Goal: Task Accomplishment & Management: Manage account settings

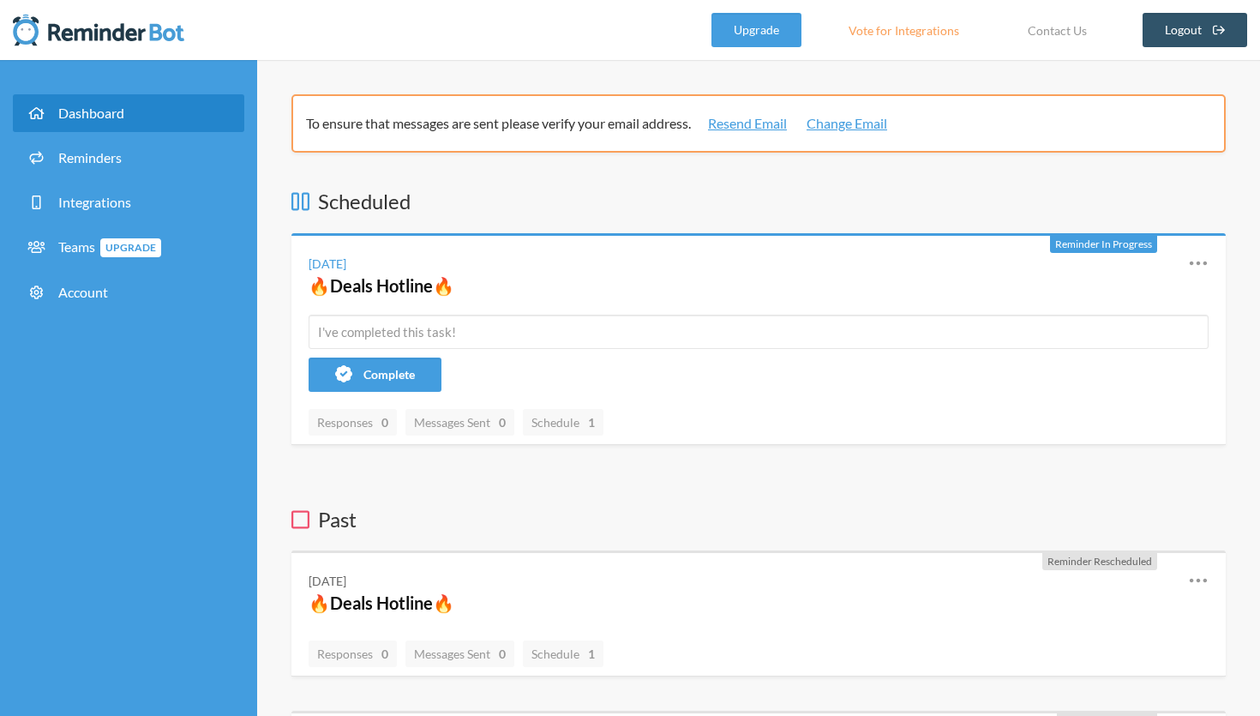
click at [135, 96] on link "Dashboard" at bounding box center [128, 113] width 231 height 38
click at [1190, 261] on icon at bounding box center [1198, 263] width 21 height 21
click at [131, 169] on link "Reminders" at bounding box center [128, 158] width 231 height 38
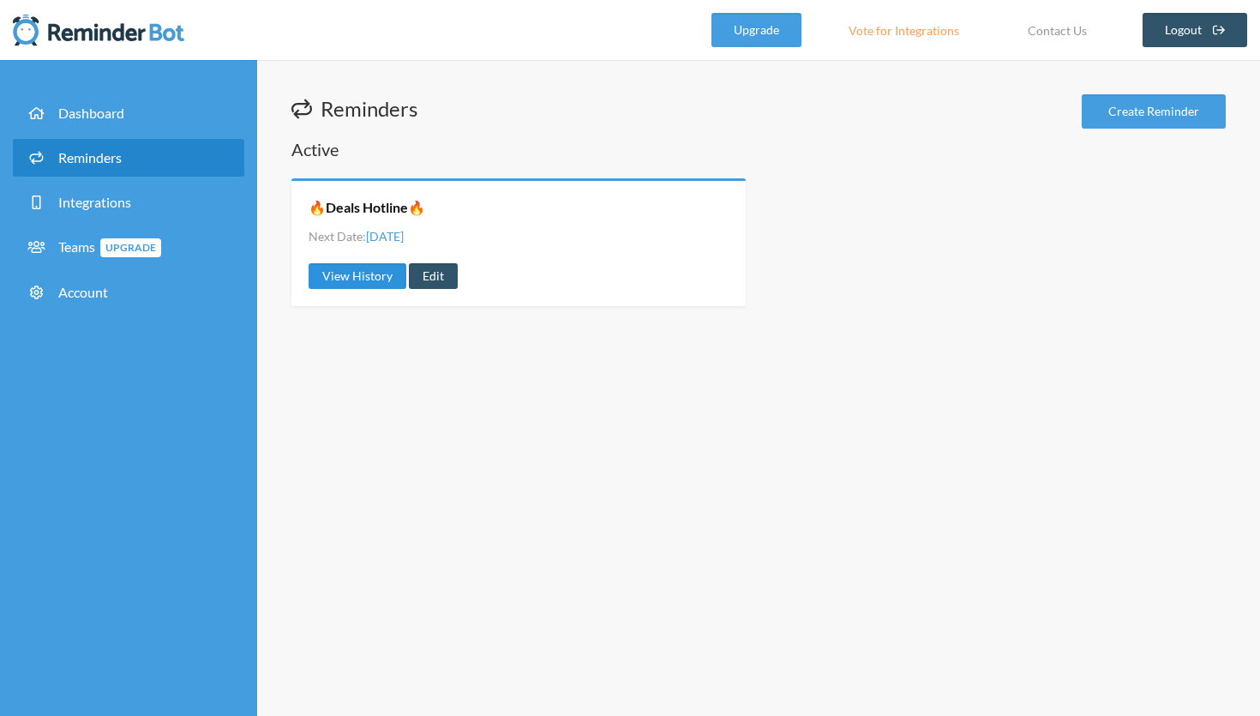
click at [358, 283] on link "View History" at bounding box center [358, 276] width 98 height 26
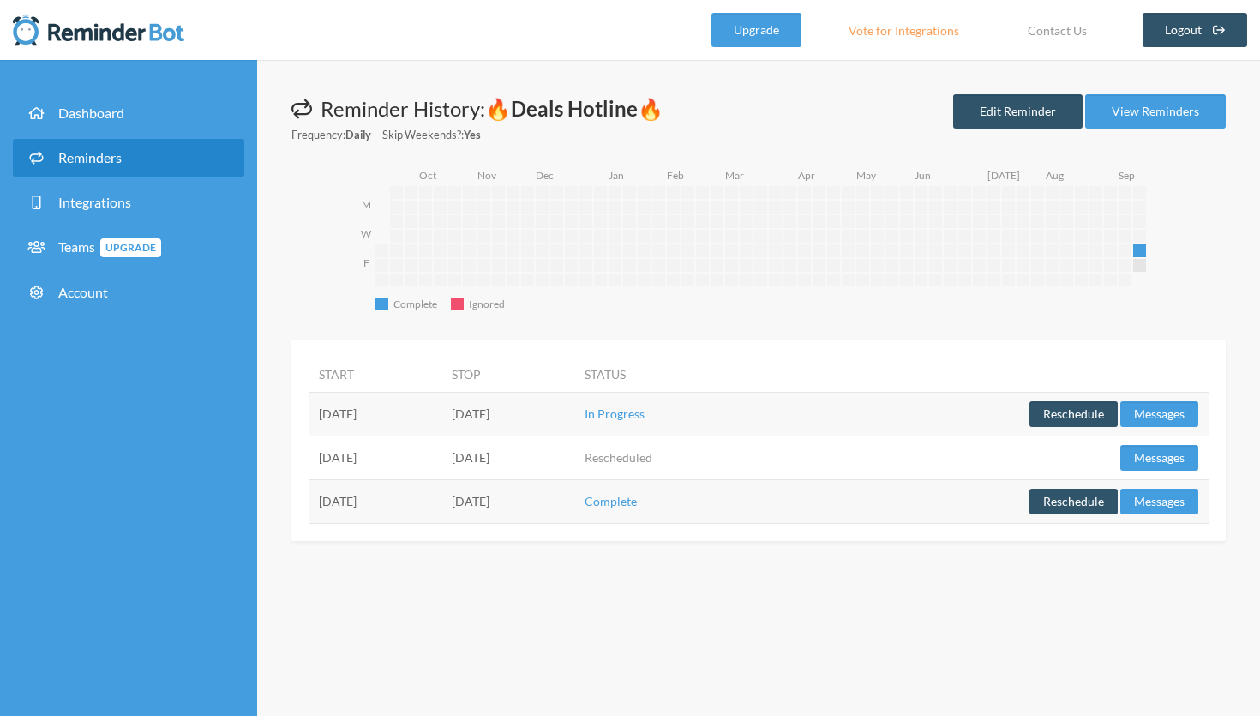
click at [776, 412] on td "In Progress" at bounding box center [674, 414] width 201 height 44
click at [1154, 103] on link "View Reminders" at bounding box center [1155, 111] width 141 height 34
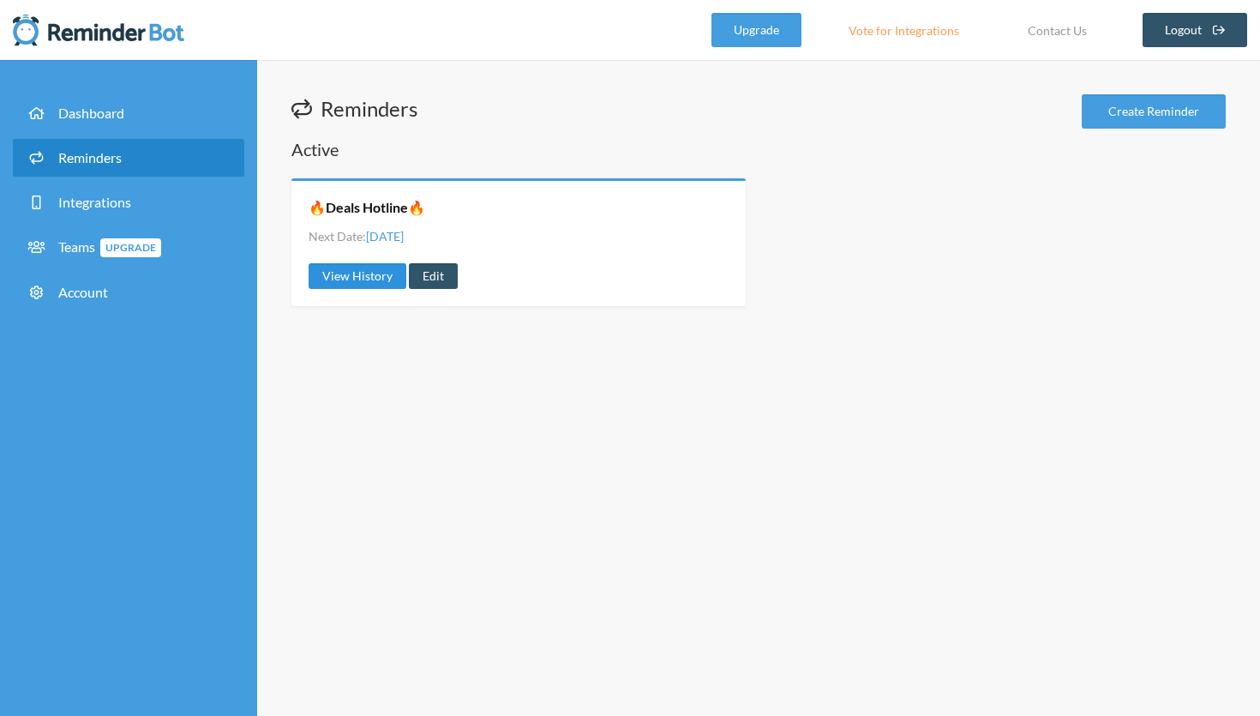
click at [372, 274] on link "View History" at bounding box center [358, 276] width 98 height 26
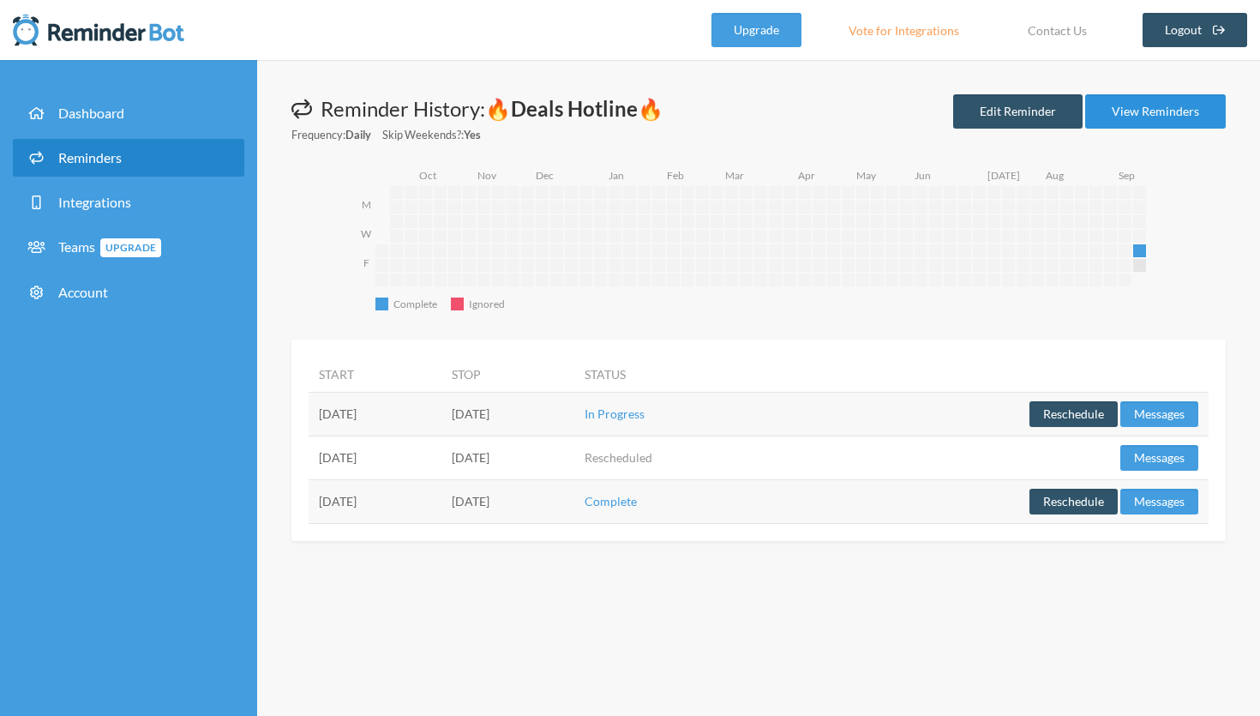
click at [1136, 121] on link "View Reminders" at bounding box center [1155, 111] width 141 height 34
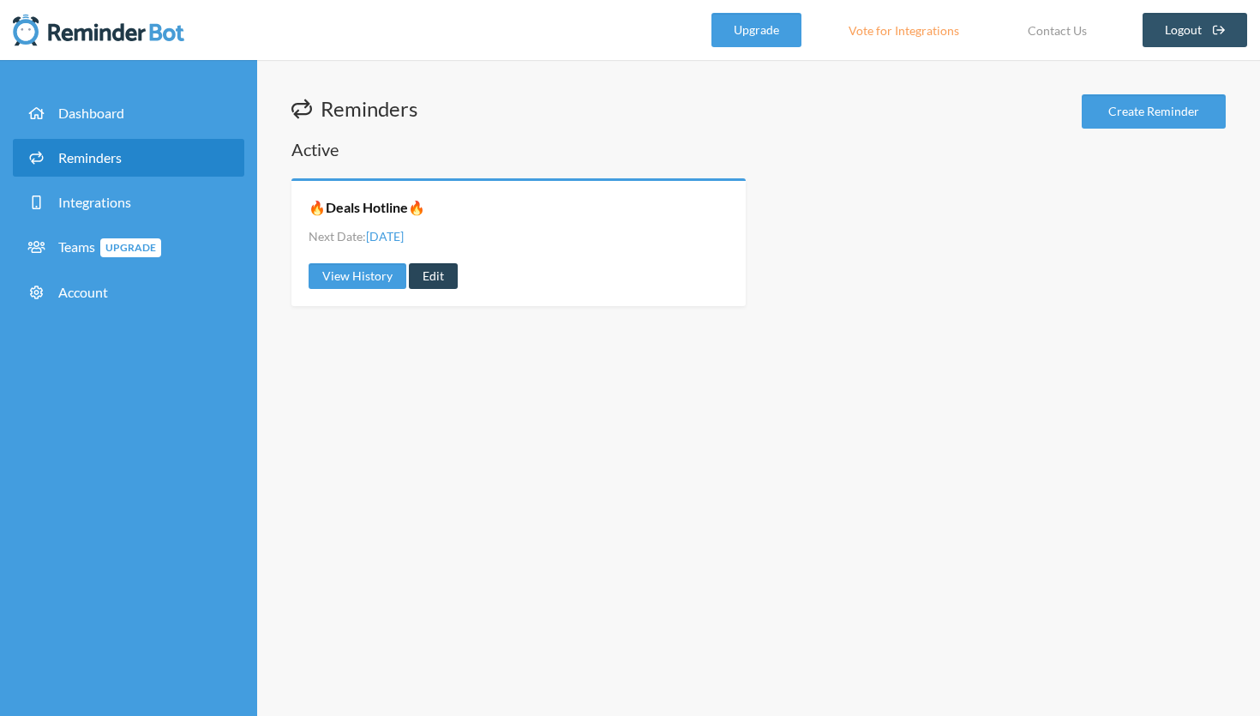
click at [434, 272] on link "Edit" at bounding box center [433, 276] width 49 height 26
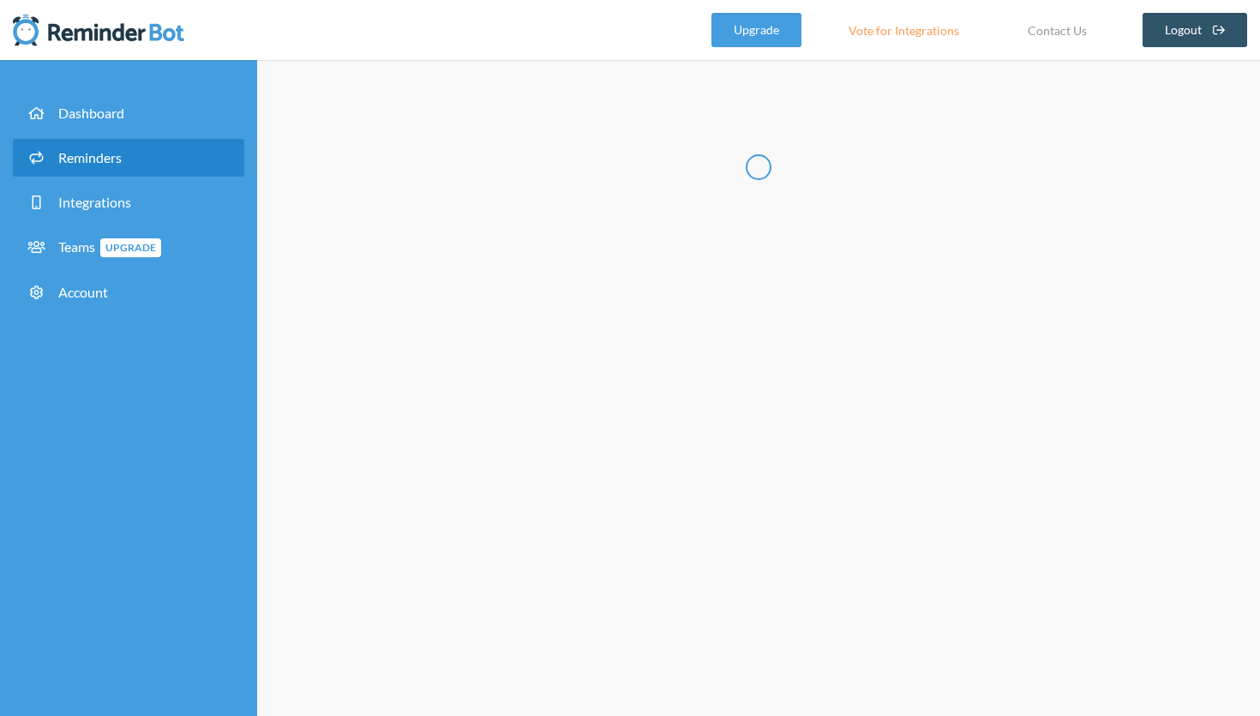
type input "🔥Deals Hotline🔥"
select select "14:00:00"
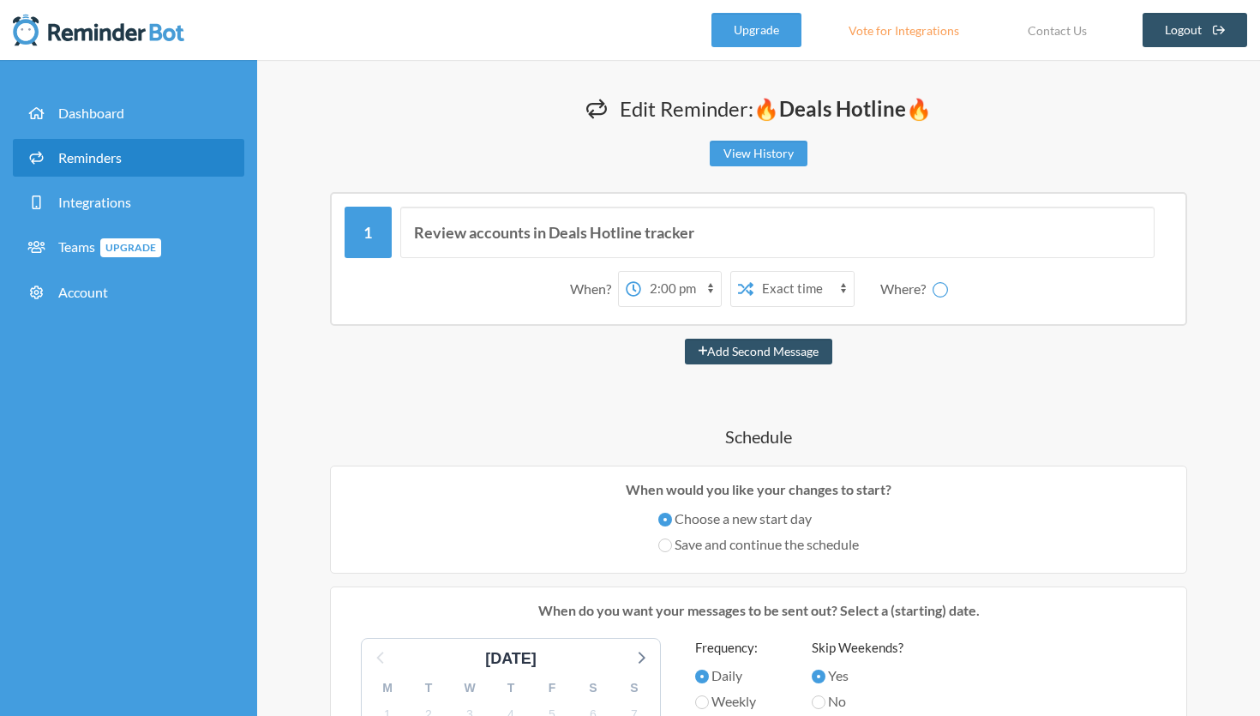
select select "spaces/AAQA5bphtxE"
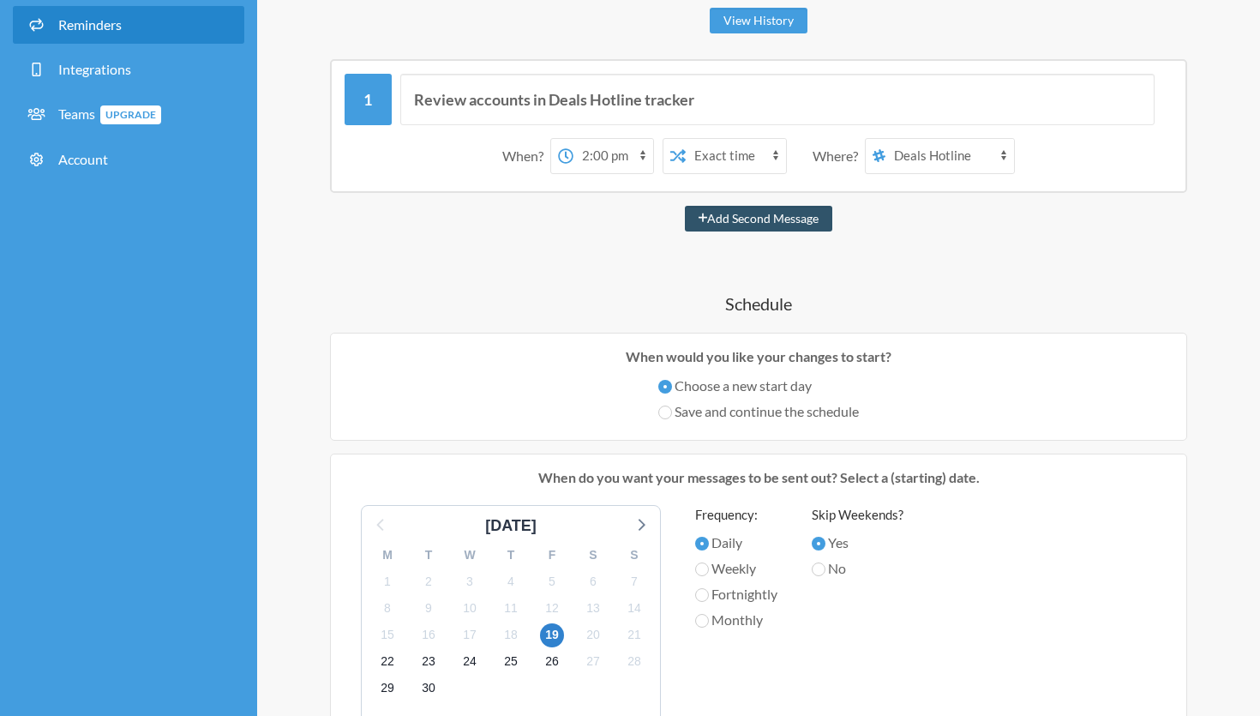
scroll to position [138, 0]
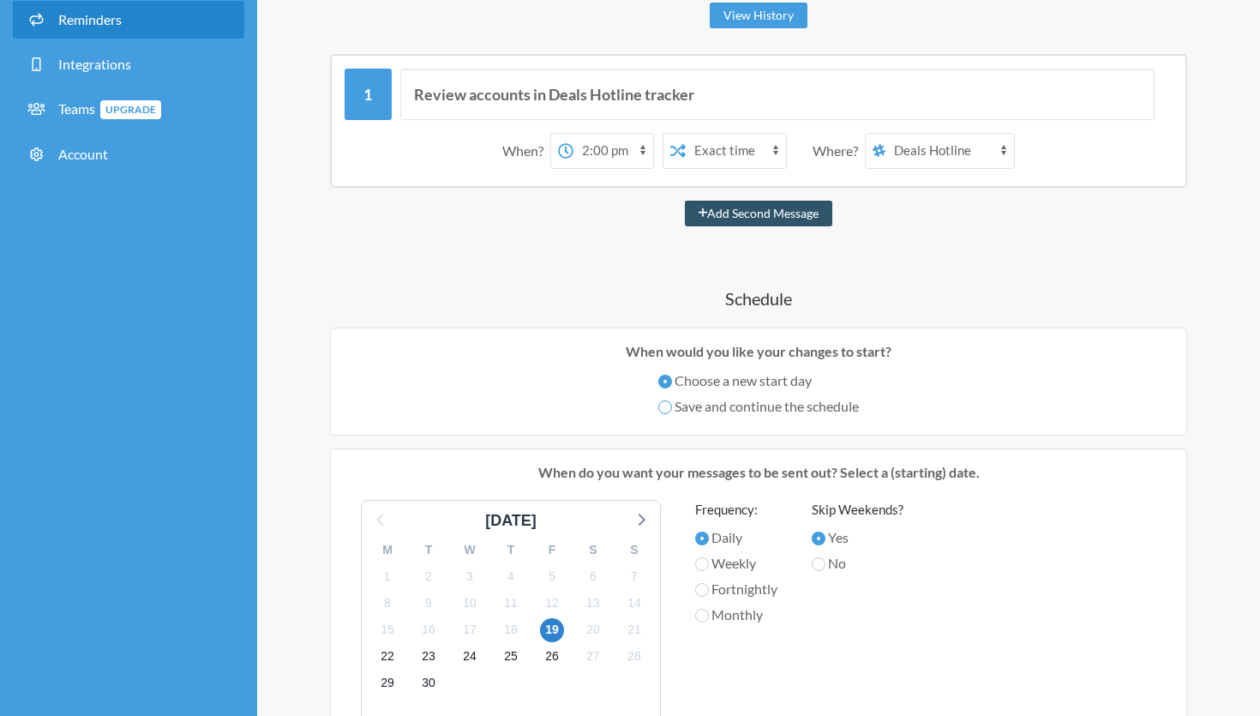
click at [664, 405] on input "Save and continue the schedule" at bounding box center [665, 407] width 14 height 14
radio input "true"
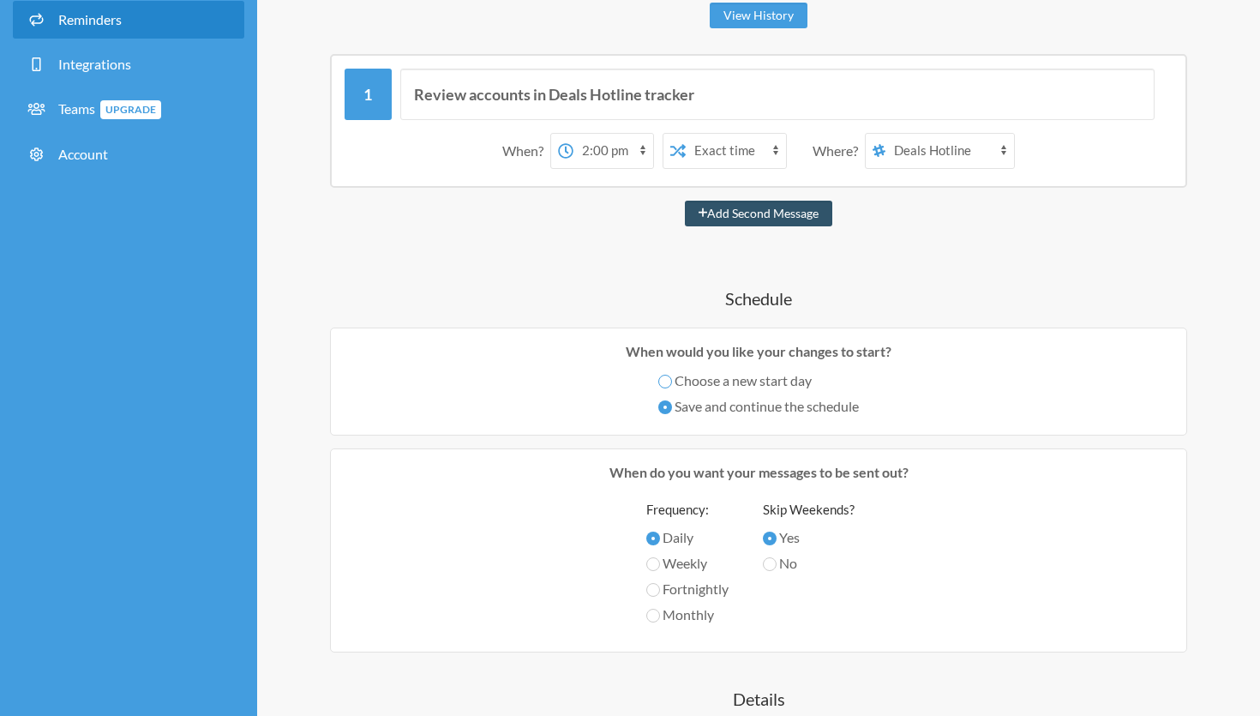
click at [665, 377] on input "Choose a new start day" at bounding box center [665, 382] width 14 height 14
radio input "true"
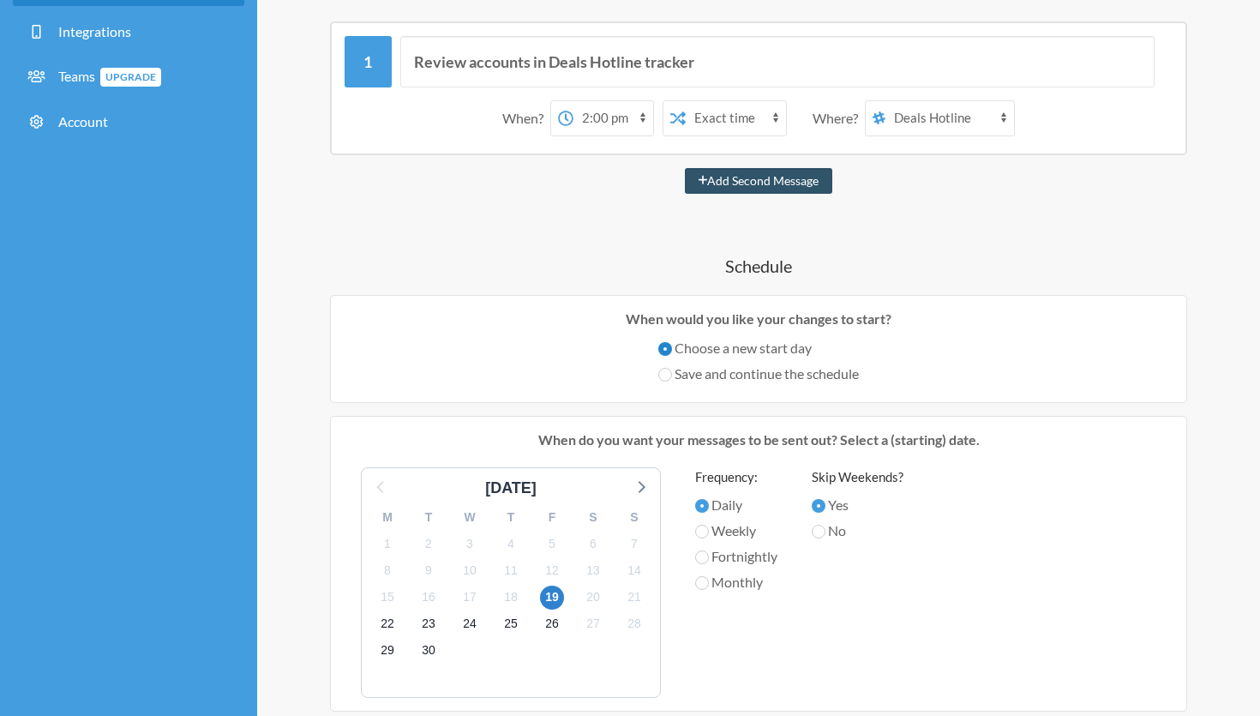
scroll to position [173, 0]
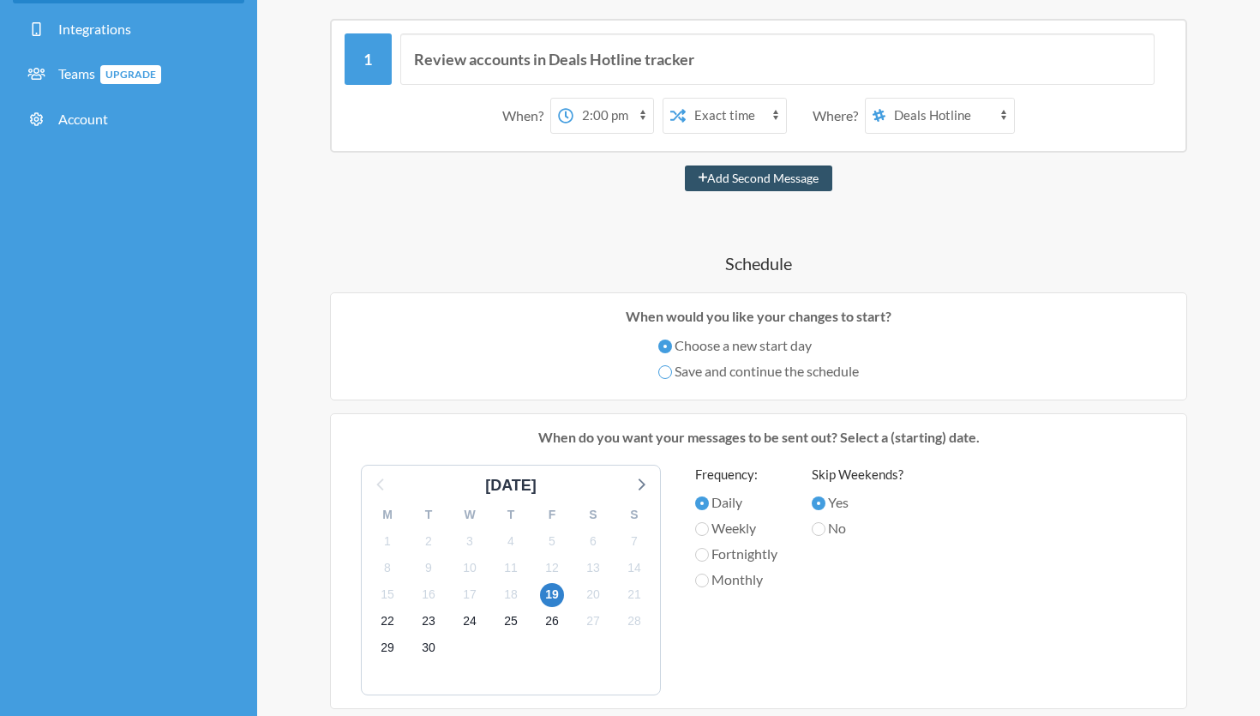
click at [664, 373] on input "Save and continue the schedule" at bounding box center [665, 372] width 14 height 14
radio input "true"
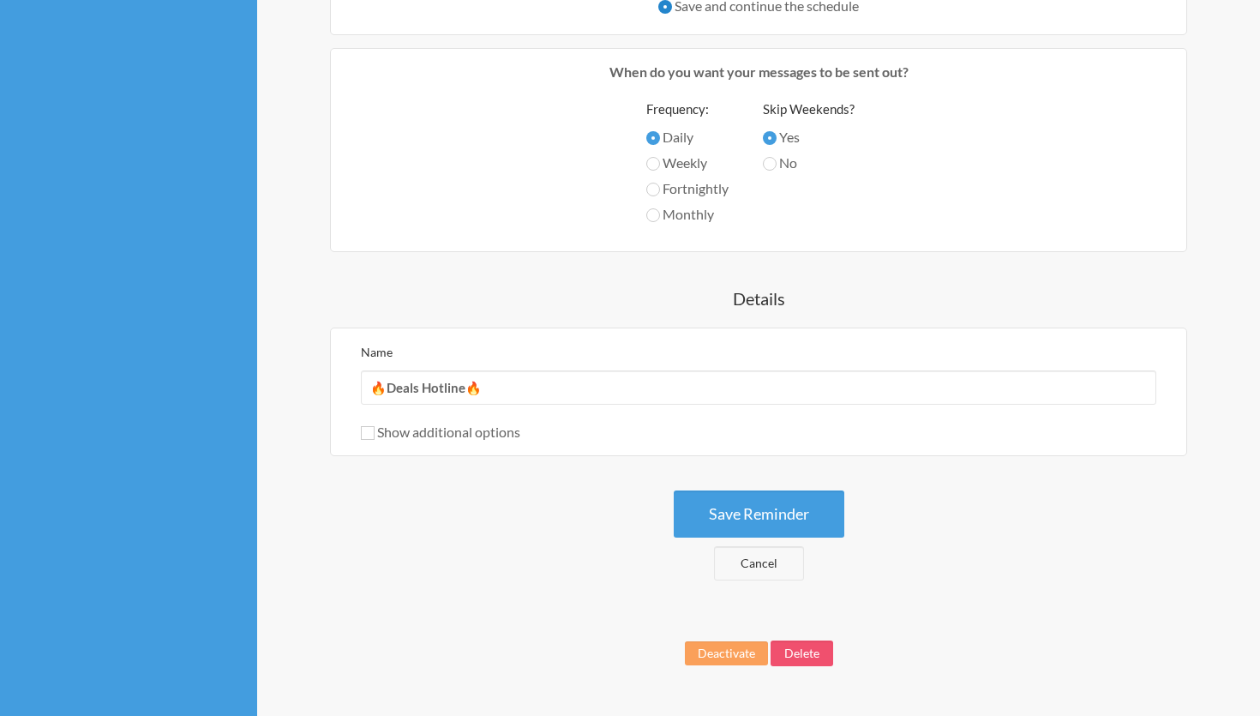
scroll to position [583, 0]
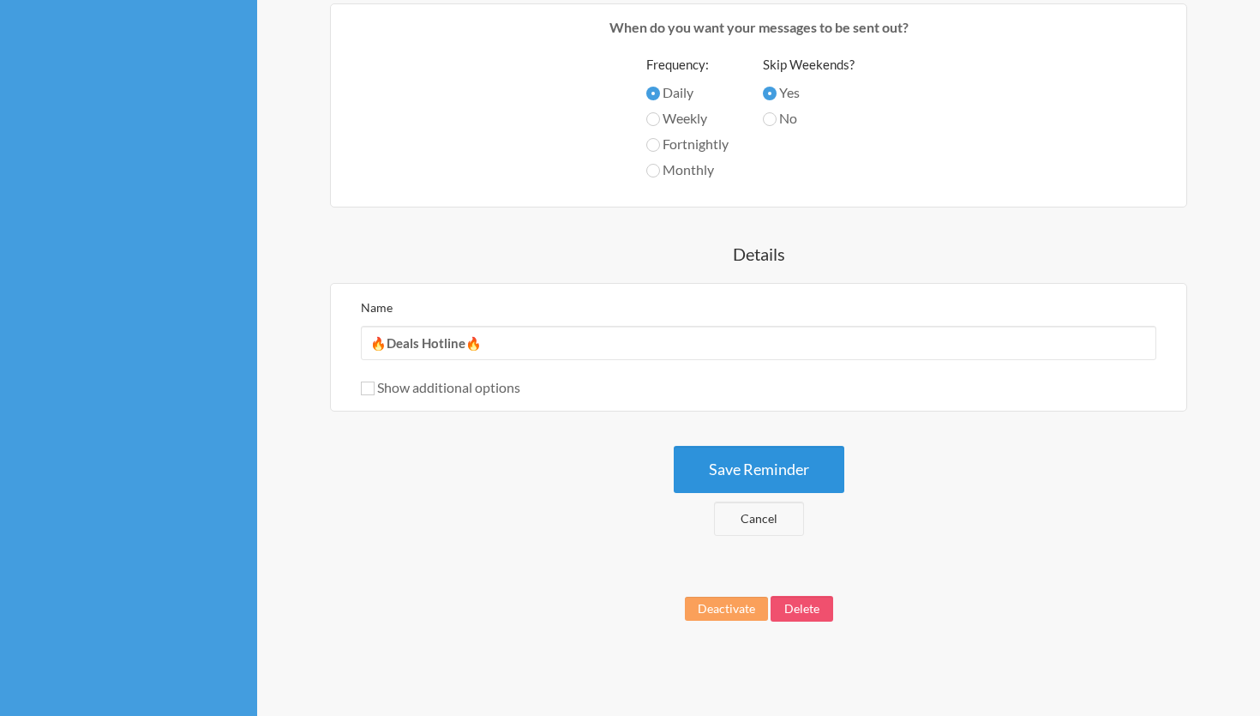
click at [765, 463] on button "Save Reminder" at bounding box center [759, 469] width 171 height 47
